Goal: Communication & Community: Share content

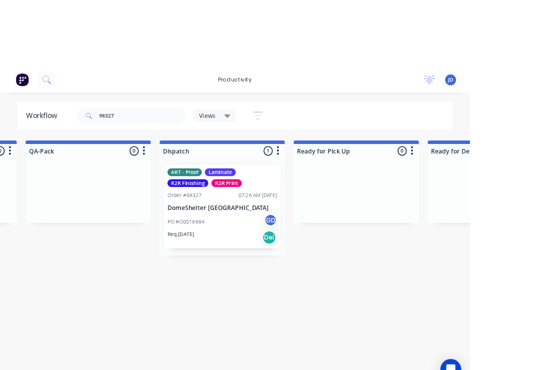
scroll to position [0, 2636]
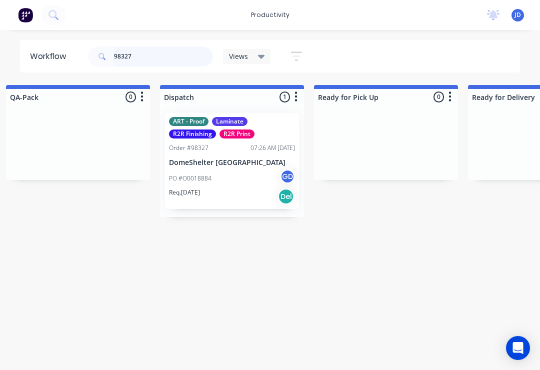
click at [148, 65] on input "98327" at bounding box center [163, 57] width 99 height 20
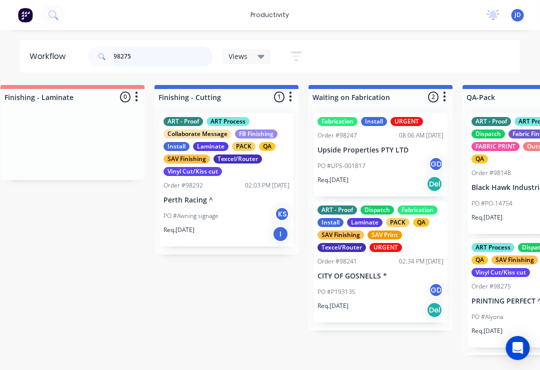
click at [133, 65] on input "98275" at bounding box center [163, 57] width 99 height 20
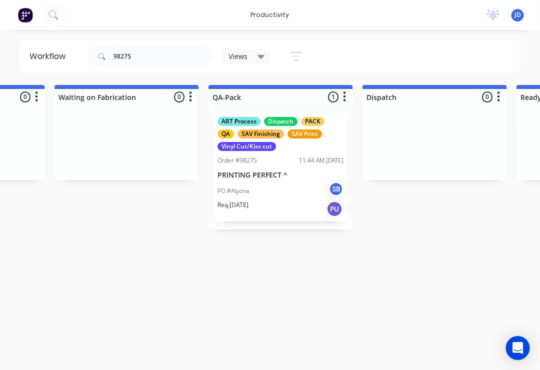
scroll to position [0, 2433]
click at [279, 177] on p "PRINTING PERFECT ^" at bounding box center [281, 175] width 126 height 9
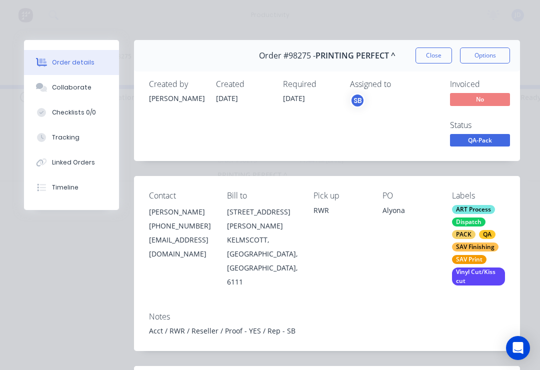
click at [76, 90] on div "Collaborate" at bounding box center [72, 87] width 40 height 9
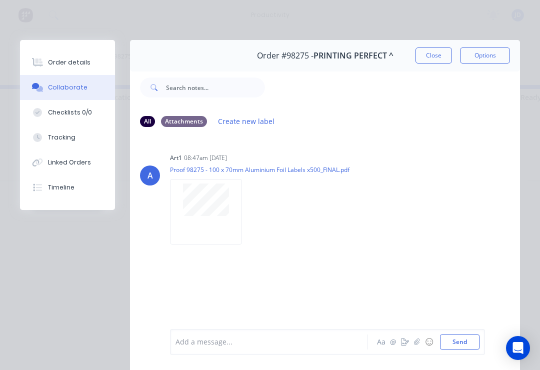
click at [410, 347] on button "button" at bounding box center [405, 342] width 12 height 12
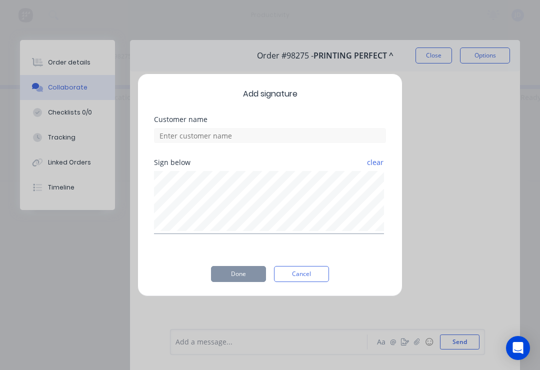
click at [302, 281] on button "Cancel" at bounding box center [301, 274] width 55 height 16
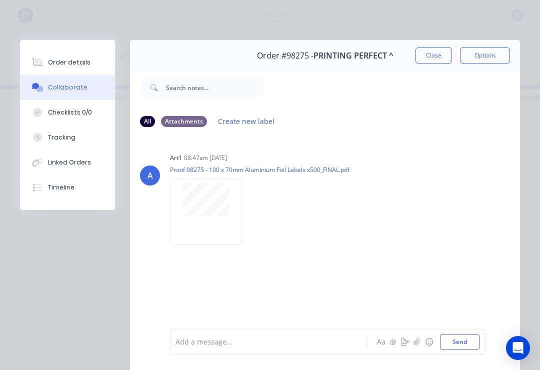
click at [419, 344] on icon "button" at bounding box center [417, 342] width 6 height 7
click at [478, 340] on button "Send" at bounding box center [460, 342] width 40 height 15
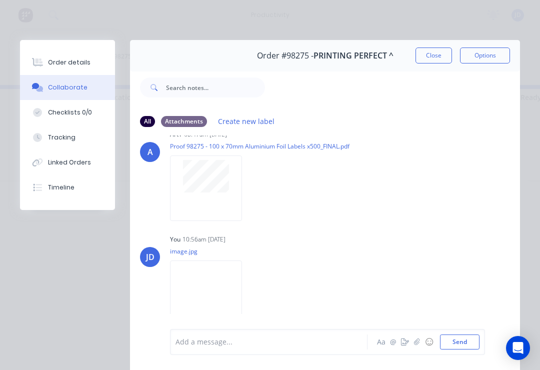
scroll to position [23, 0]
click at [434, 59] on button "Close" at bounding box center [434, 56] width 37 height 16
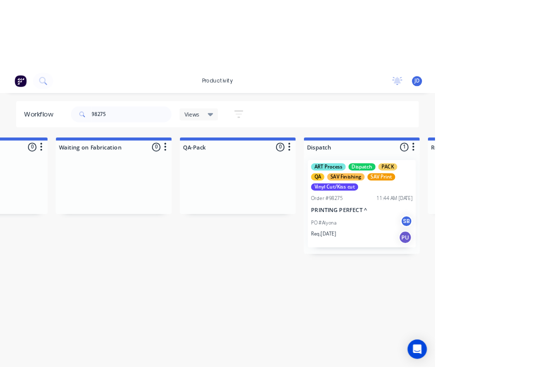
scroll to position [0, 2460]
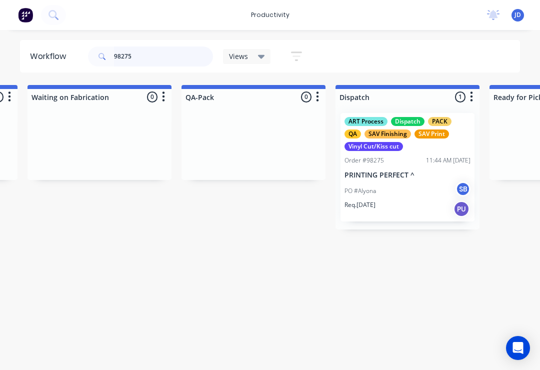
click at [150, 59] on input "98275" at bounding box center [163, 57] width 99 height 20
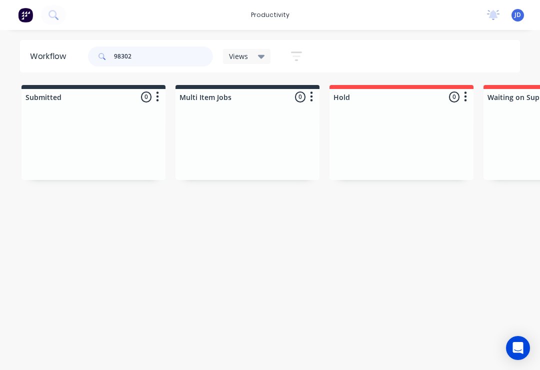
type input "98302"
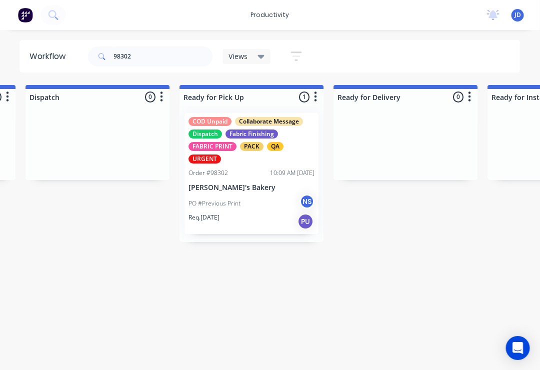
scroll to position [0, 2812]
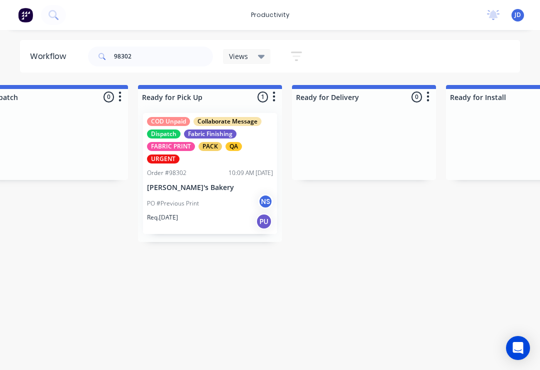
click at [216, 200] on div "PO #Previous Print NS" at bounding box center [210, 203] width 126 height 19
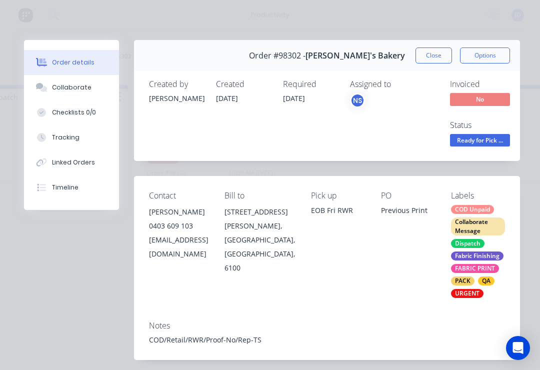
click at [84, 87] on div "Collaborate" at bounding box center [72, 87] width 40 height 9
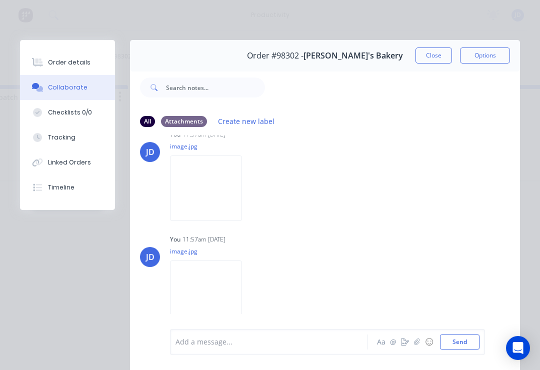
scroll to position [195, 0]
click at [422, 344] on button "button" at bounding box center [417, 342] width 12 height 12
click at [220, 288] on icon at bounding box center [216, 287] width 9 height 9
click at [0, 0] on icon "button" at bounding box center [0, 0] width 0 height 0
click at [0, 0] on button "Delete" at bounding box center [0, 0] width 0 height 0
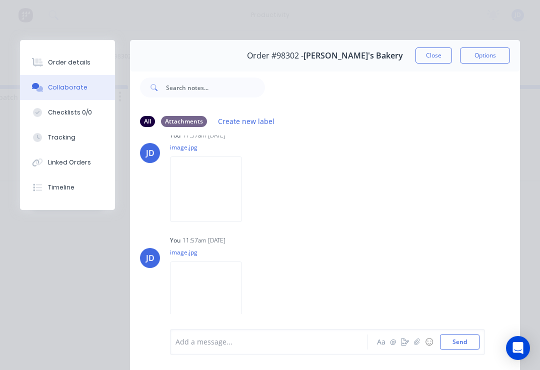
scroll to position [86, 0]
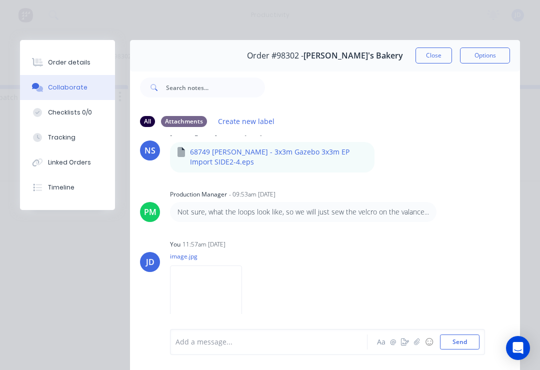
click at [413, 345] on button "button" at bounding box center [417, 342] width 12 height 12
click at [466, 341] on button "Send" at bounding box center [460, 342] width 40 height 15
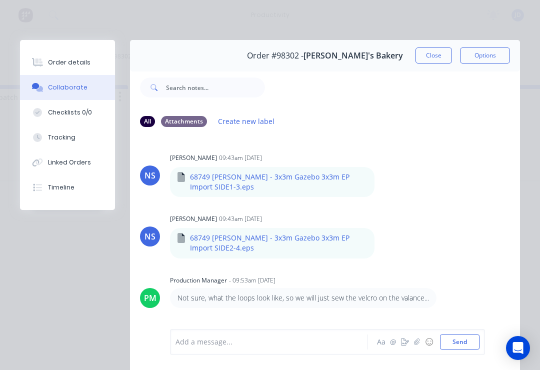
click at [425, 341] on button "☺" at bounding box center [429, 342] width 12 height 12
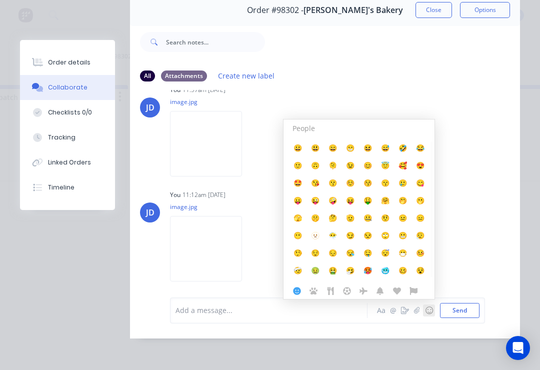
scroll to position [61, 0]
click at [435, 315] on button "☺" at bounding box center [429, 311] width 12 height 12
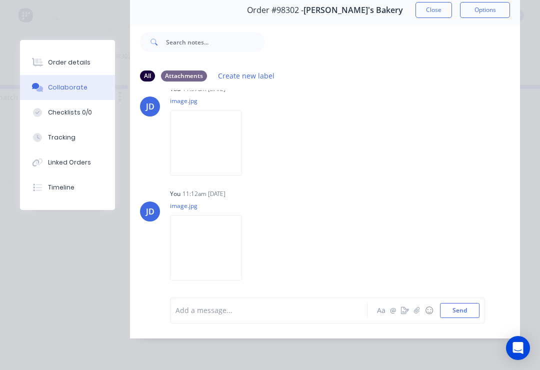
scroll to position [195, 0]
click at [422, 316] on button "button" at bounding box center [417, 311] width 12 height 12
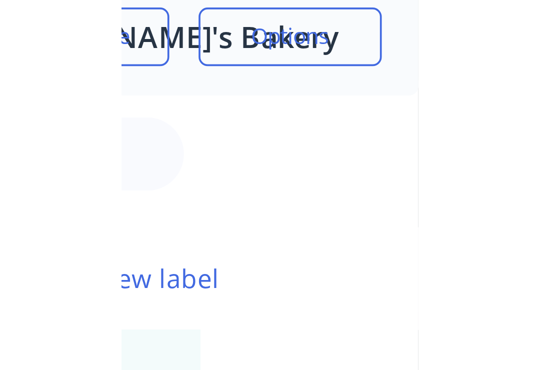
scroll to position [0, 0]
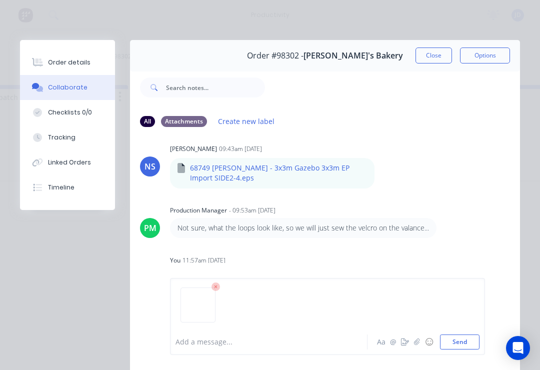
click at [467, 342] on button "Send" at bounding box center [460, 342] width 40 height 15
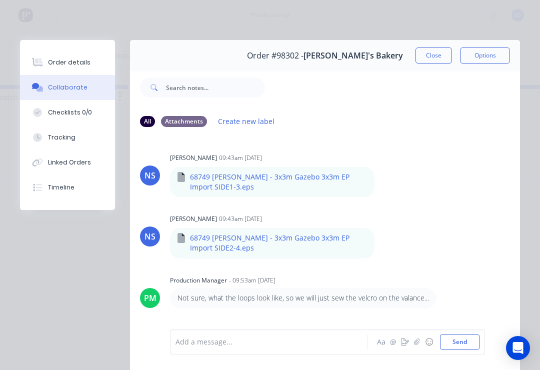
click at [424, 344] on button "☺" at bounding box center [429, 342] width 12 height 12
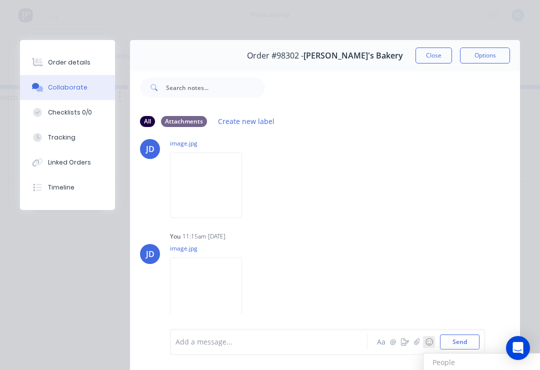
scroll to position [304, 0]
click at [420, 347] on button "button" at bounding box center [417, 342] width 12 height 12
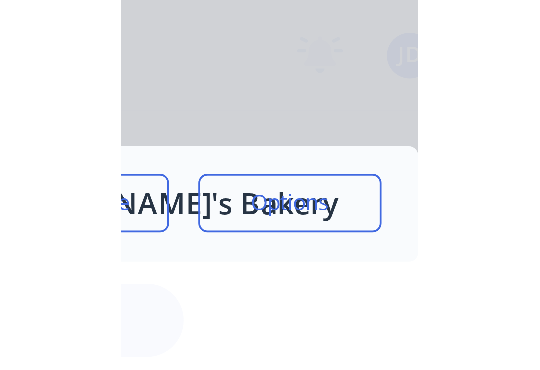
scroll to position [0, 2812]
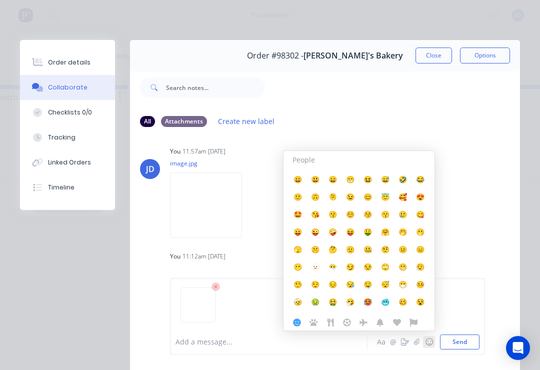
click at [473, 341] on button "Send" at bounding box center [460, 342] width 40 height 15
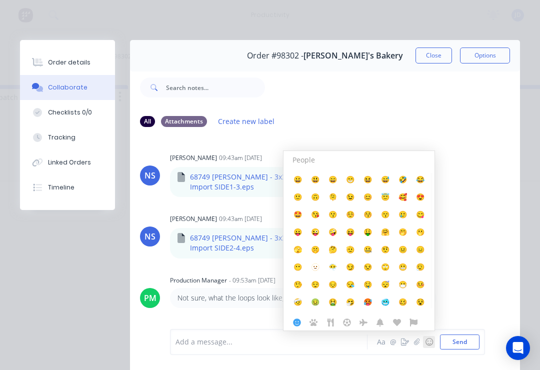
click at [428, 342] on button "☺" at bounding box center [429, 342] width 12 height 12
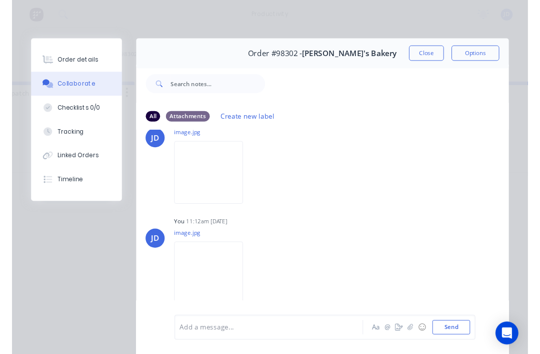
scroll to position [206, 0]
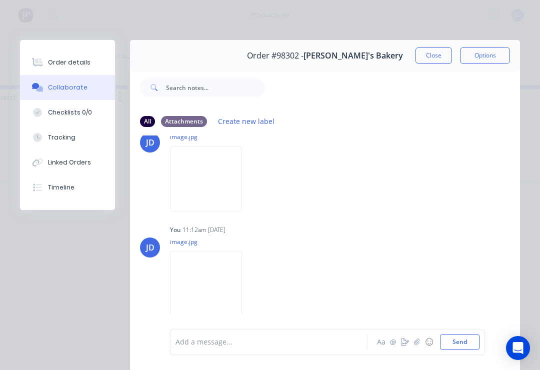
click at [214, 194] on img at bounding box center [206, 179] width 72 height 66
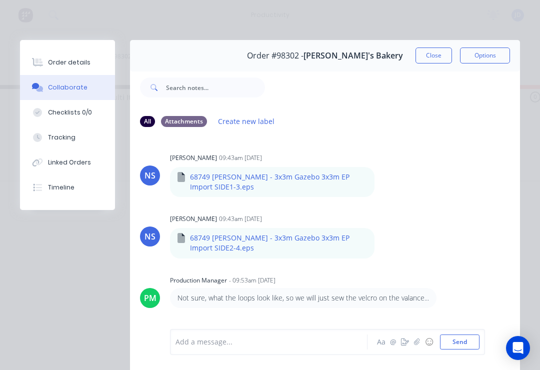
scroll to position [0, 0]
click at [436, 49] on button "Close" at bounding box center [434, 56] width 37 height 16
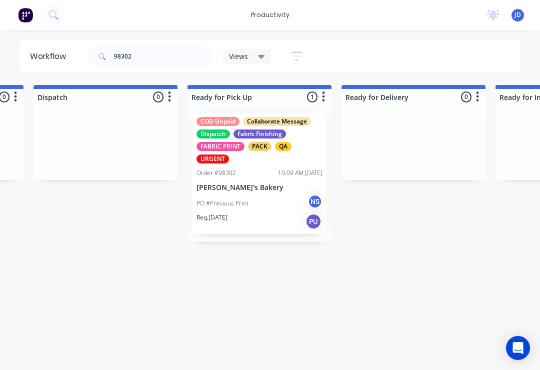
scroll to position [0, 2763]
click at [237, 189] on p "[PERSON_NAME]'s Bakery" at bounding box center [259, 188] width 126 height 9
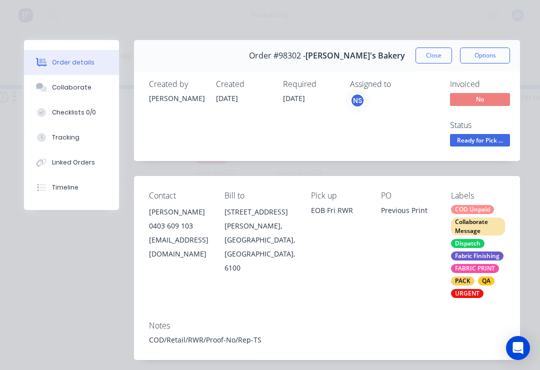
click at [45, 92] on icon at bounding box center [43, 89] width 7 height 6
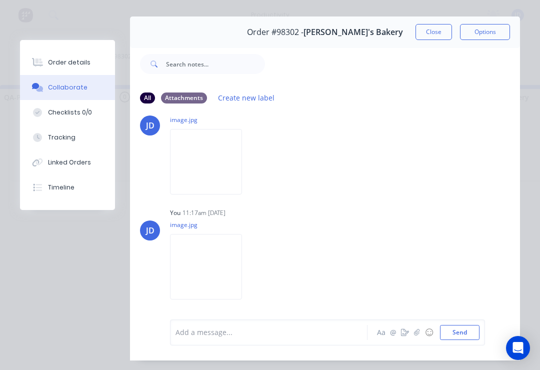
scroll to position [26, 0]
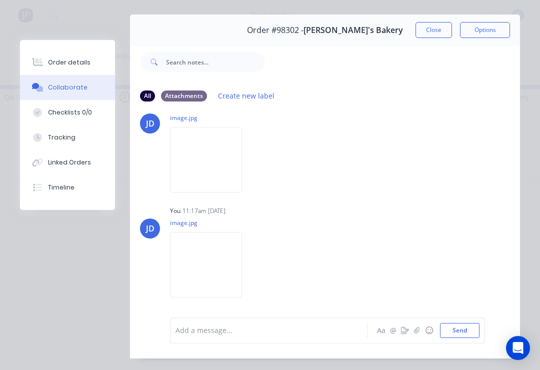
click at [222, 171] on img at bounding box center [206, 160] width 72 height 66
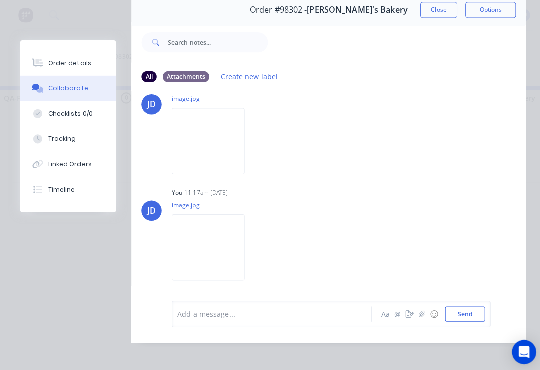
scroll to position [61, 0]
click at [237, 231] on img at bounding box center [206, 245] width 72 height 66
